Goal: Check status: Check status

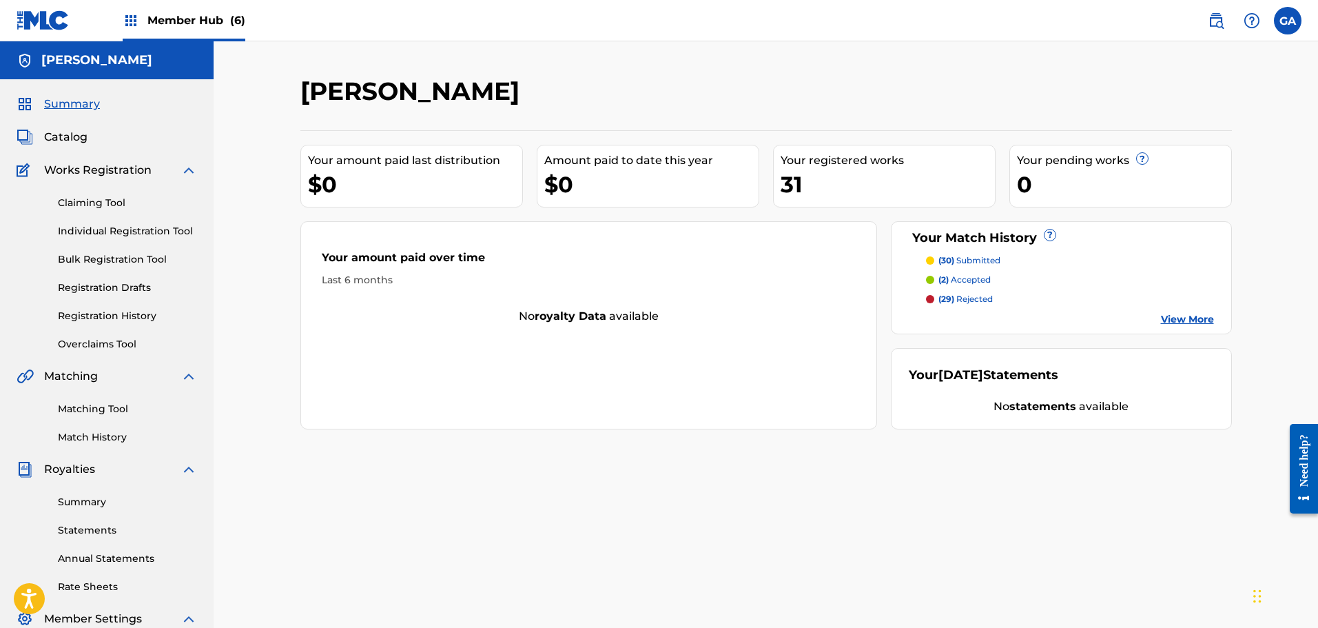
click at [68, 102] on span "Summary" at bounding box center [72, 104] width 56 height 17
click at [61, 138] on span "Catalog" at bounding box center [65, 137] width 43 height 17
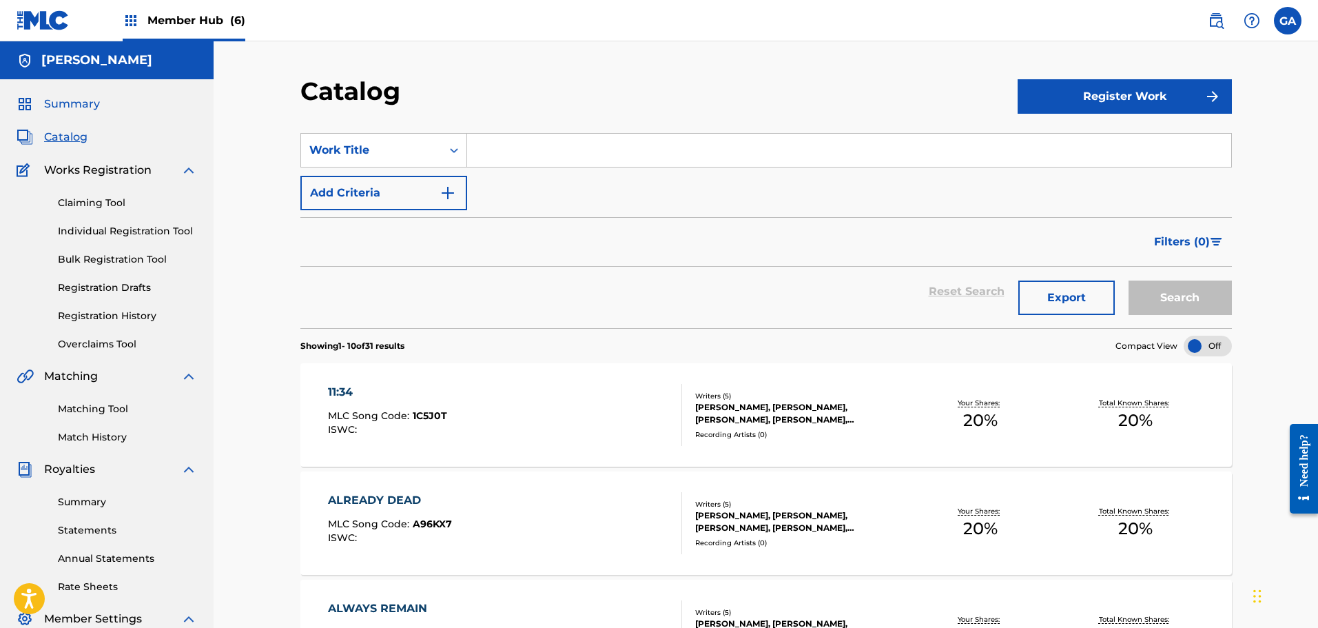
click at [86, 107] on span "Summary" at bounding box center [72, 104] width 56 height 17
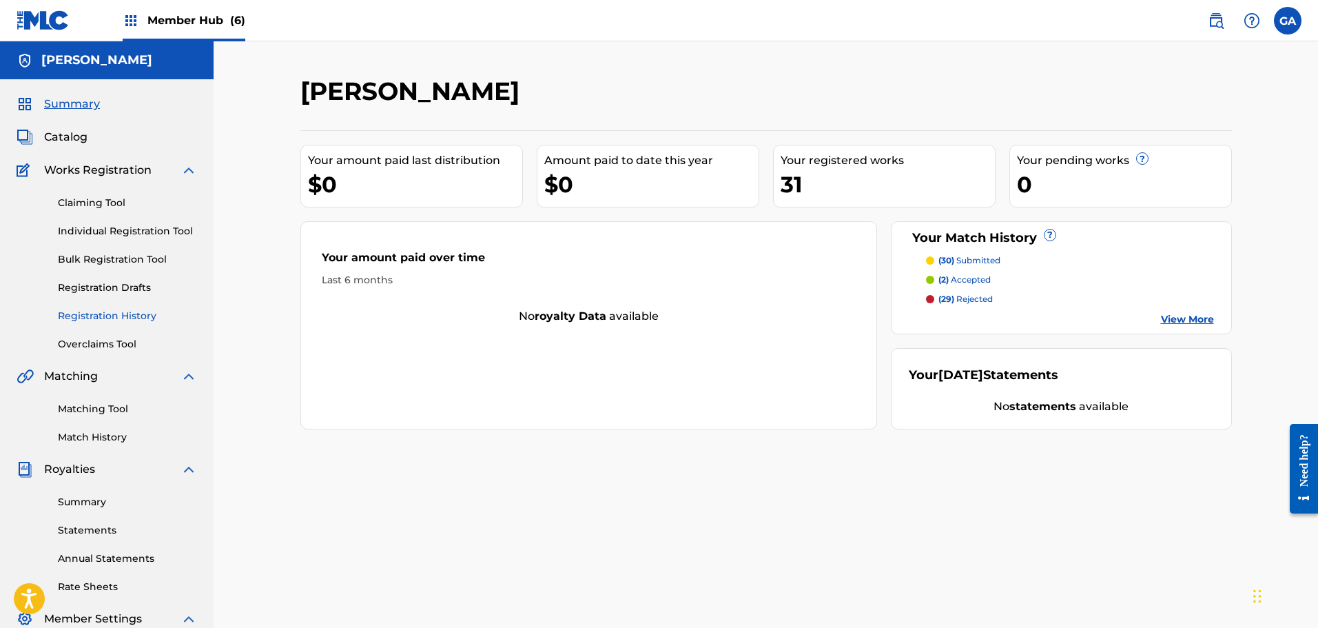
click at [134, 315] on link "Registration History" at bounding box center [127, 316] width 139 height 14
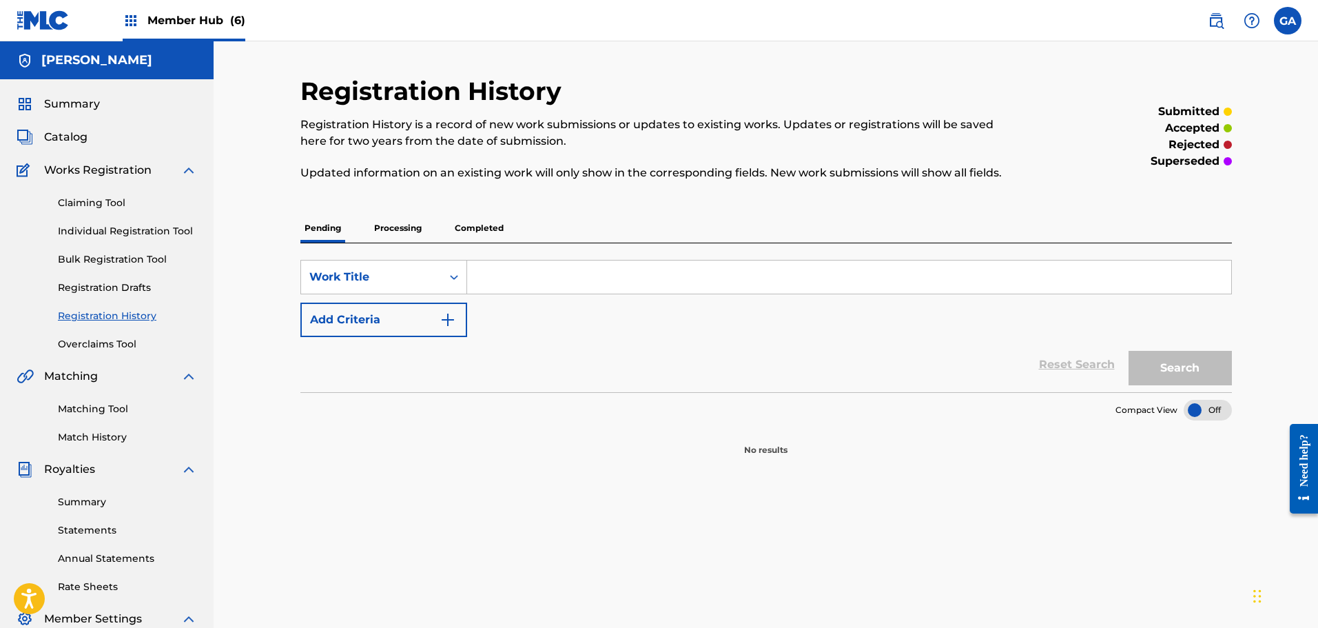
click at [398, 232] on p "Processing" at bounding box center [398, 228] width 56 height 29
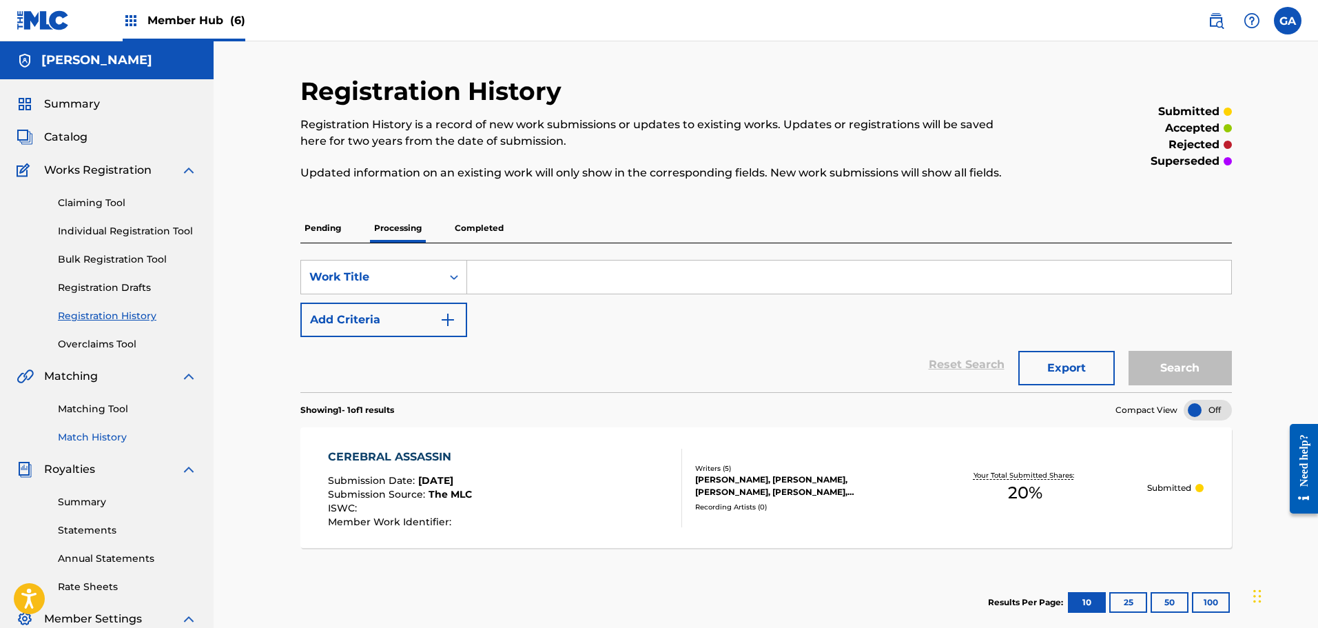
click at [111, 435] on link "Match History" at bounding box center [127, 437] width 139 height 14
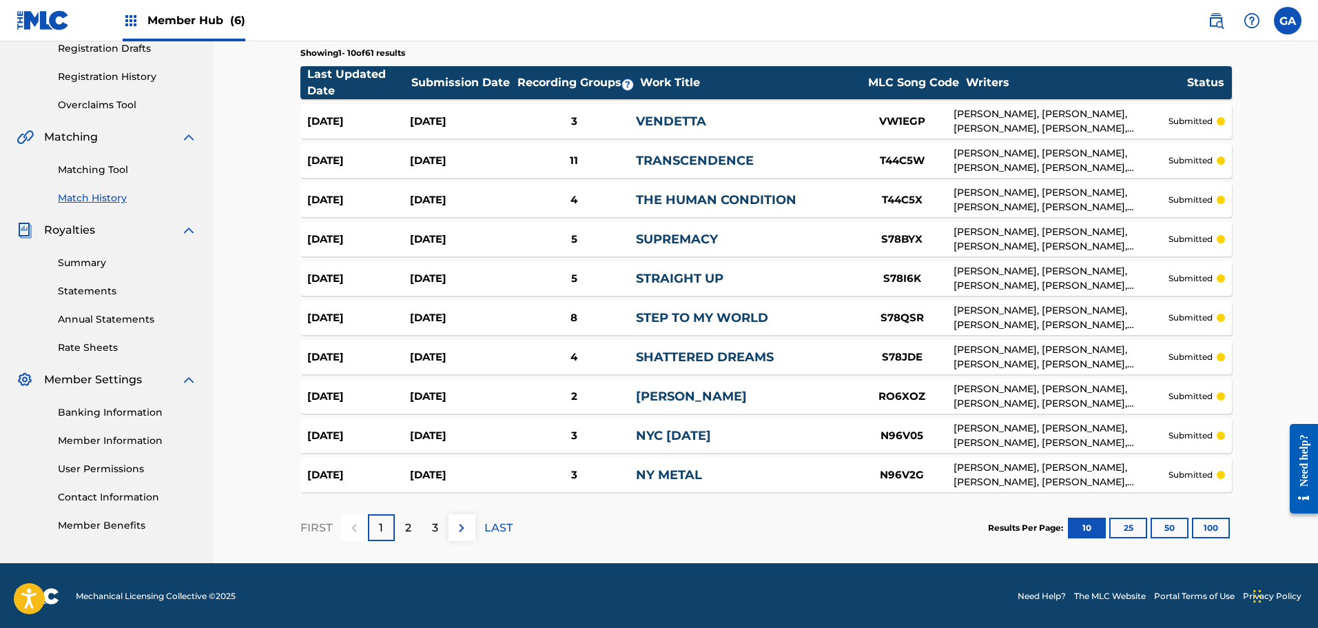
scroll to position [240, 0]
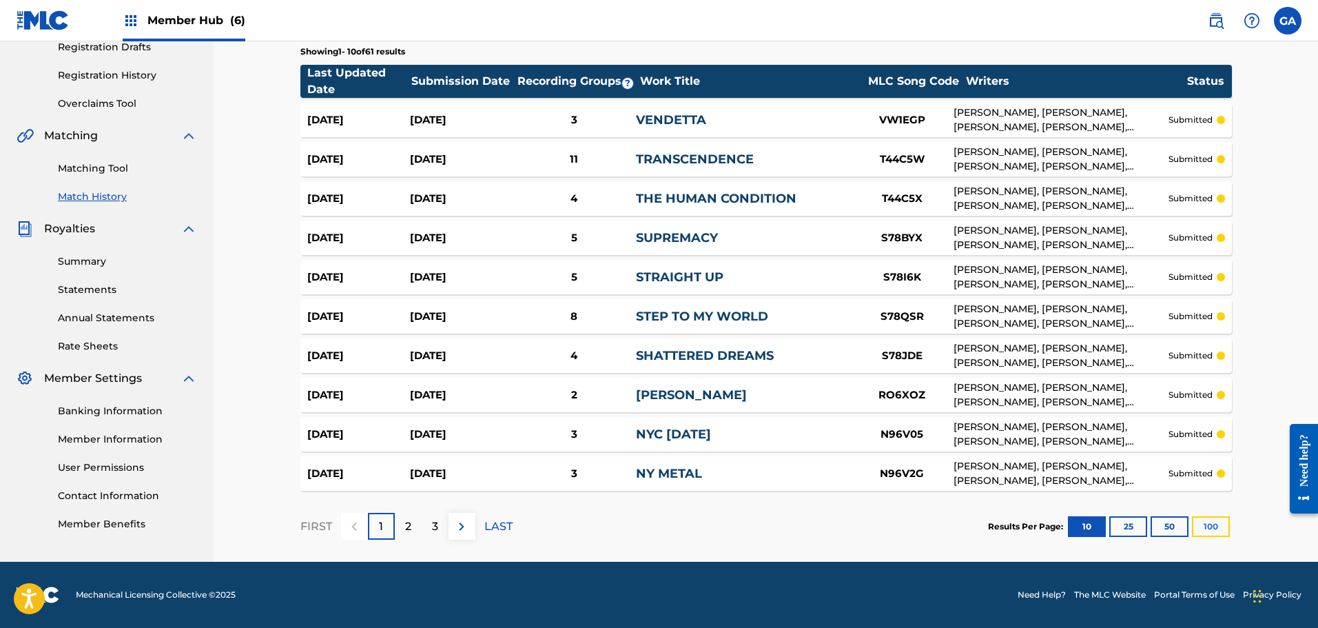
click at [1210, 523] on button "100" at bounding box center [1211, 526] width 38 height 21
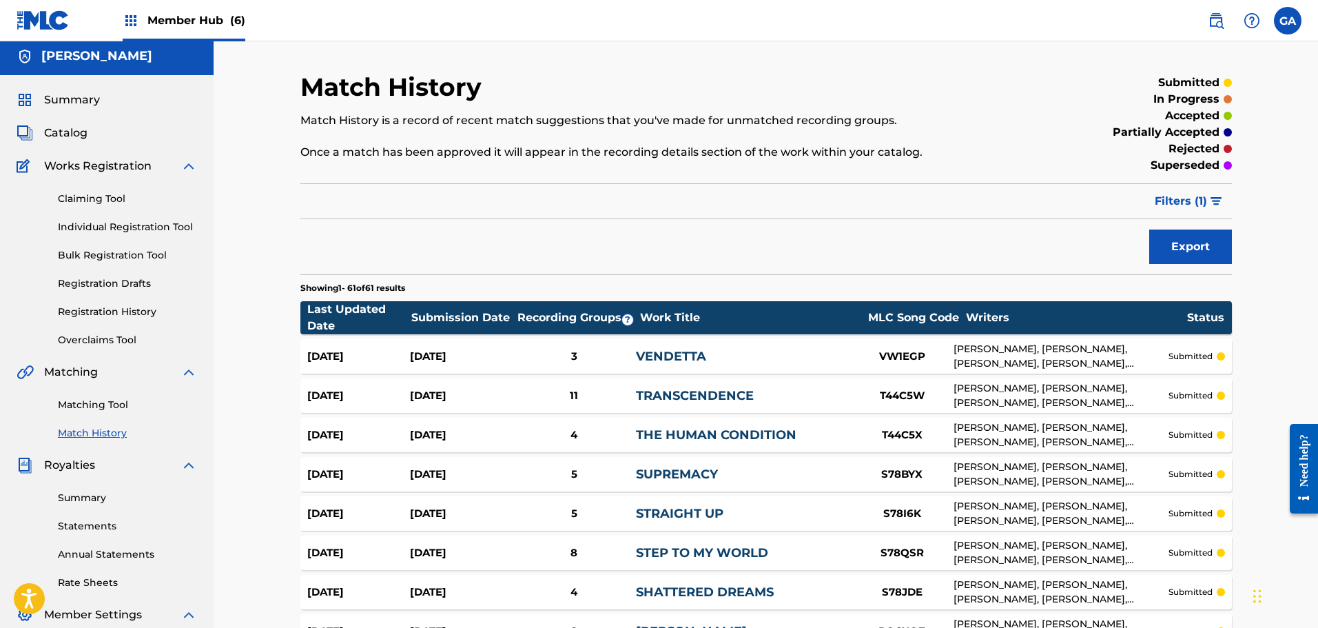
scroll to position [0, 0]
